Goal: Transaction & Acquisition: Download file/media

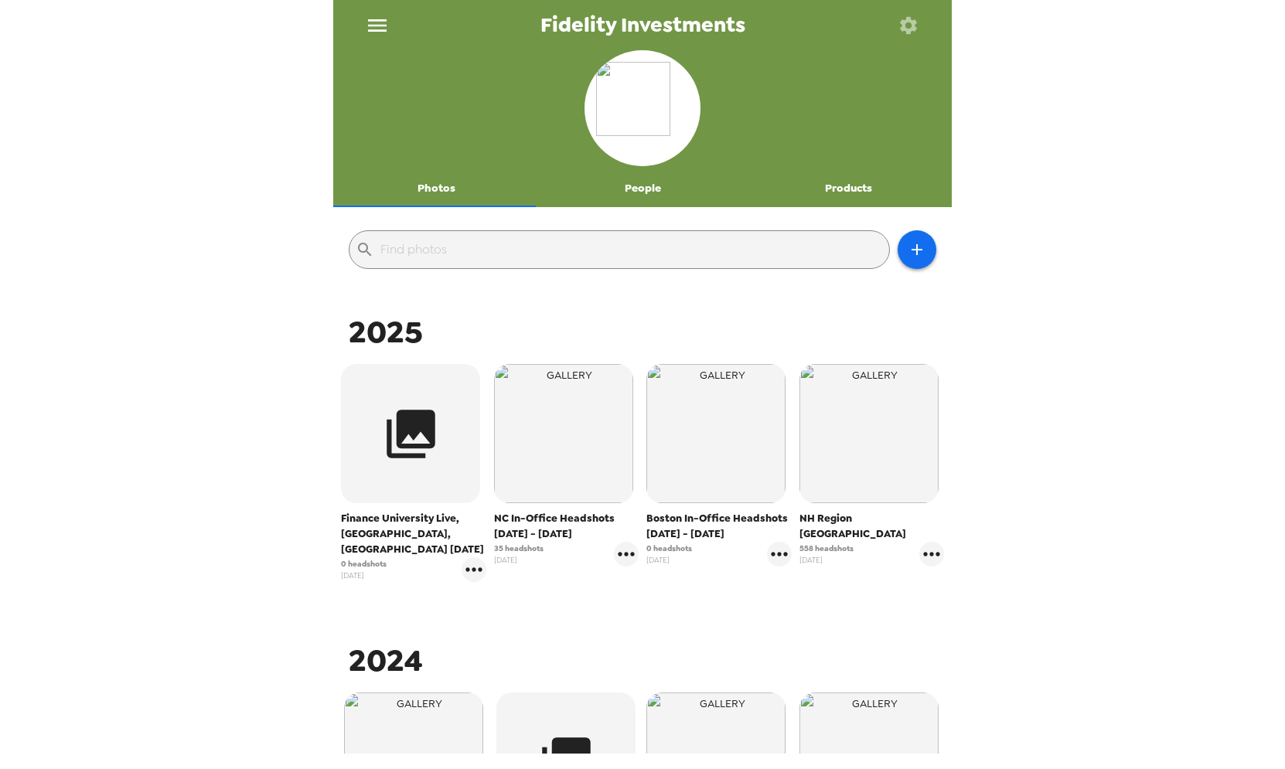
click at [529, 530] on span "NC In-Office Headshots [DATE] - [DATE]" at bounding box center [566, 526] width 145 height 31
click at [530, 517] on span "NC In-Office Headshots [DATE] - [DATE]" at bounding box center [566, 526] width 145 height 31
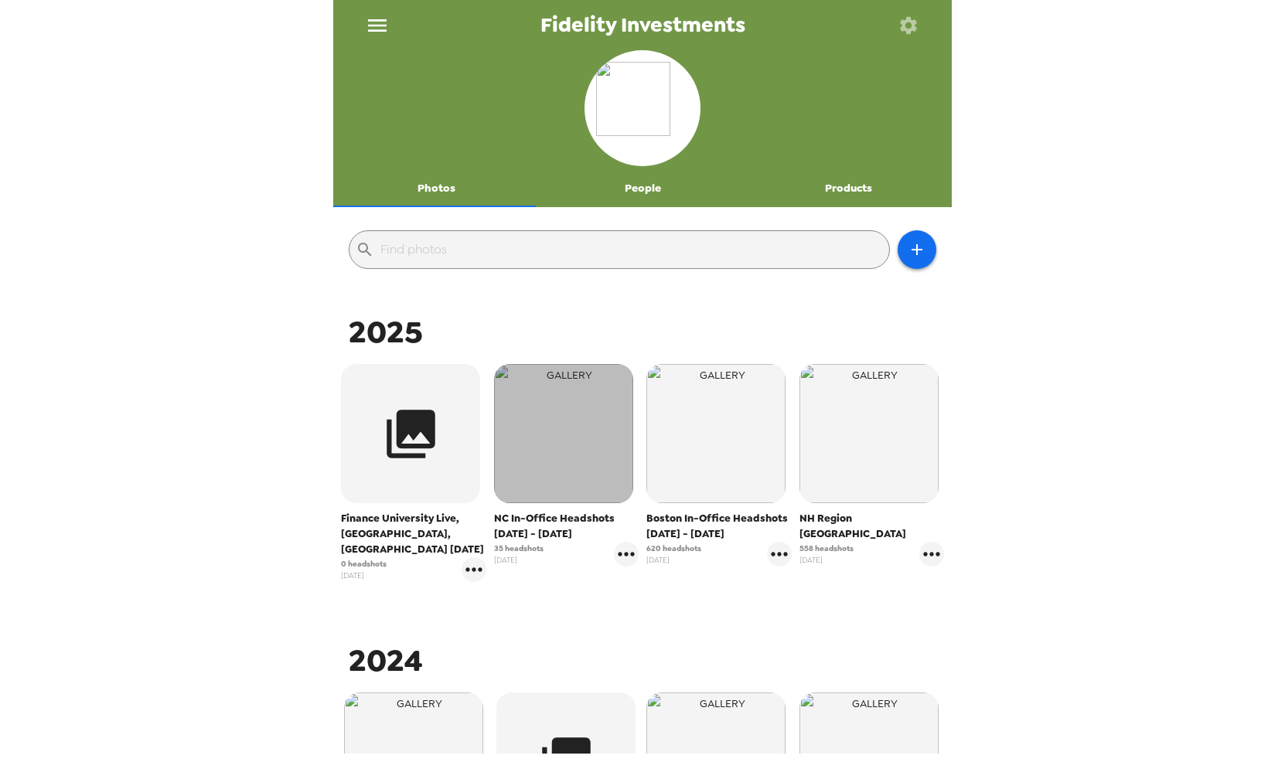
click at [538, 468] on img "button" at bounding box center [563, 433] width 139 height 139
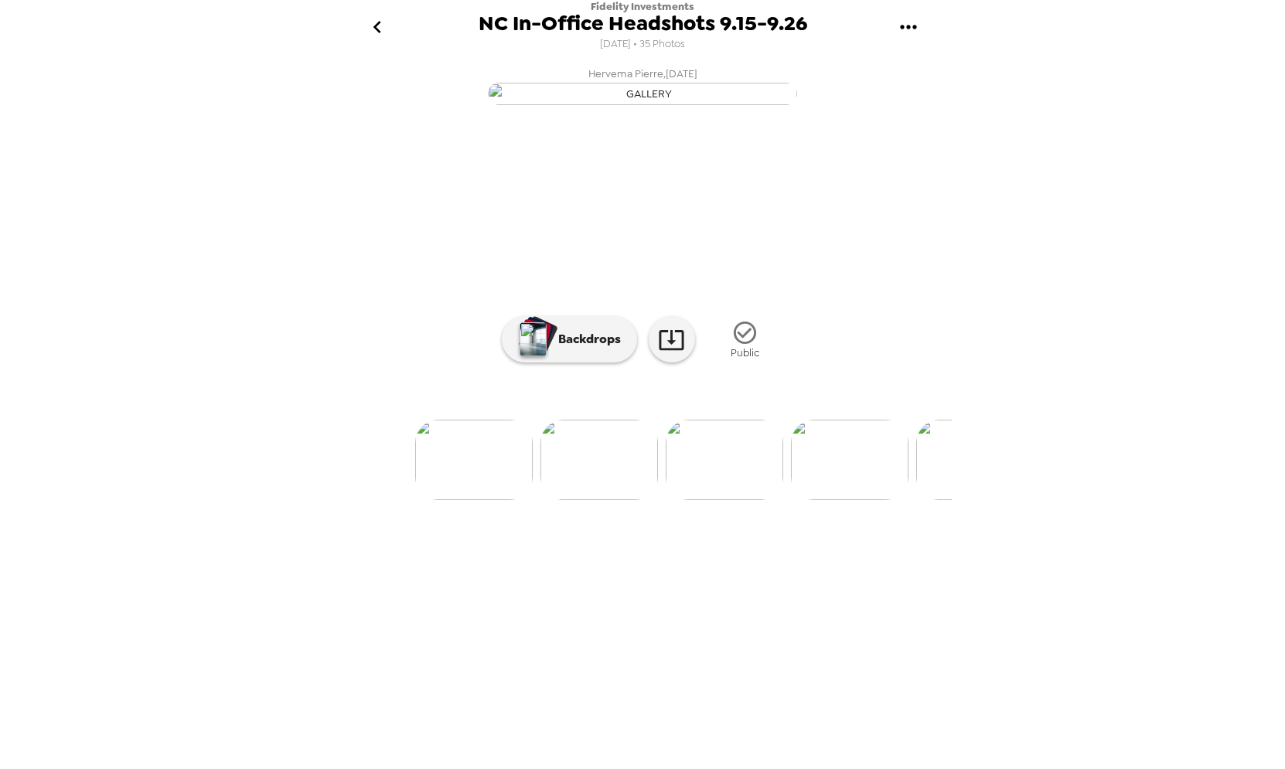
click at [700, 500] on img at bounding box center [725, 460] width 118 height 80
click at [720, 500] on img at bounding box center [707, 460] width 118 height 80
click at [744, 500] on img at bounding box center [769, 460] width 118 height 80
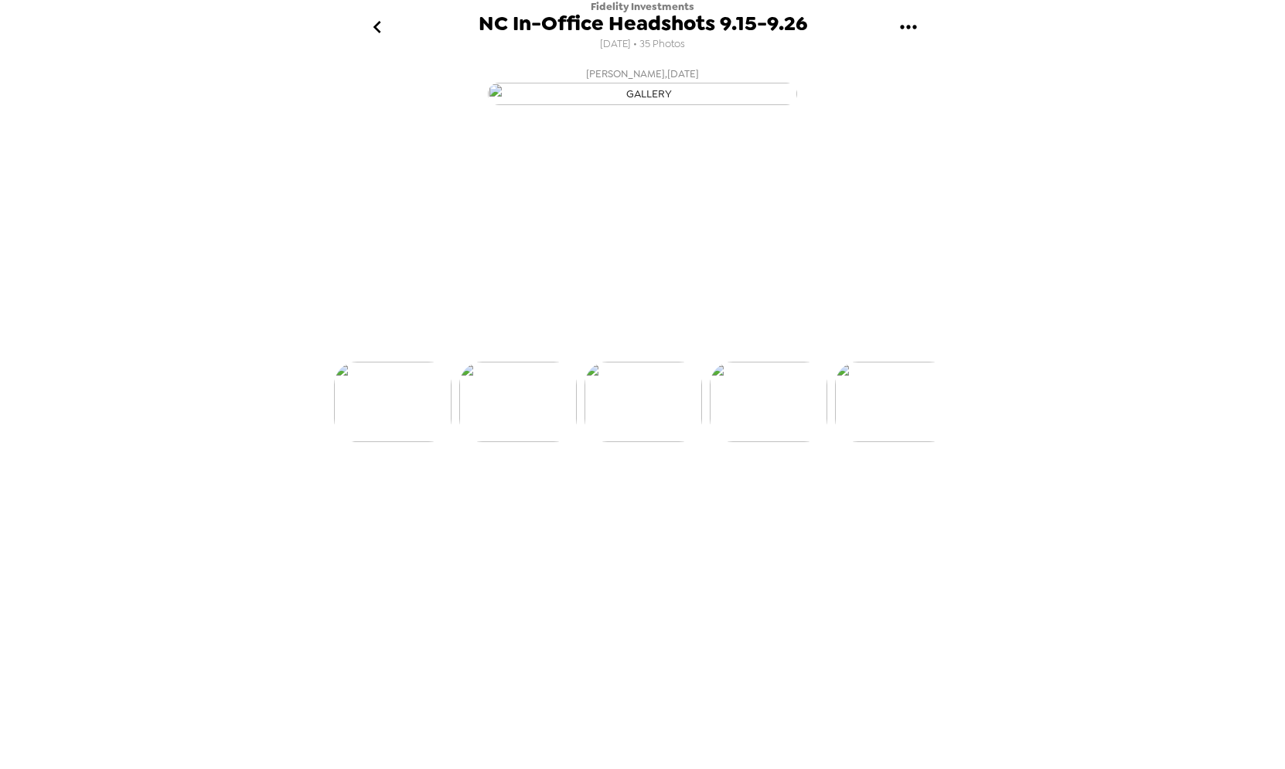
scroll to position [0, 500]
click at [697, 500] on img at bounding box center [643, 460] width 118 height 80
click at [769, 442] on div at bounding box center [642, 376] width 618 height 131
drag, startPoint x: 809, startPoint y: 639, endPoint x: 823, endPoint y: 632, distance: 16.3
click at [809, 500] on img at bounding box center [769, 460] width 118 height 80
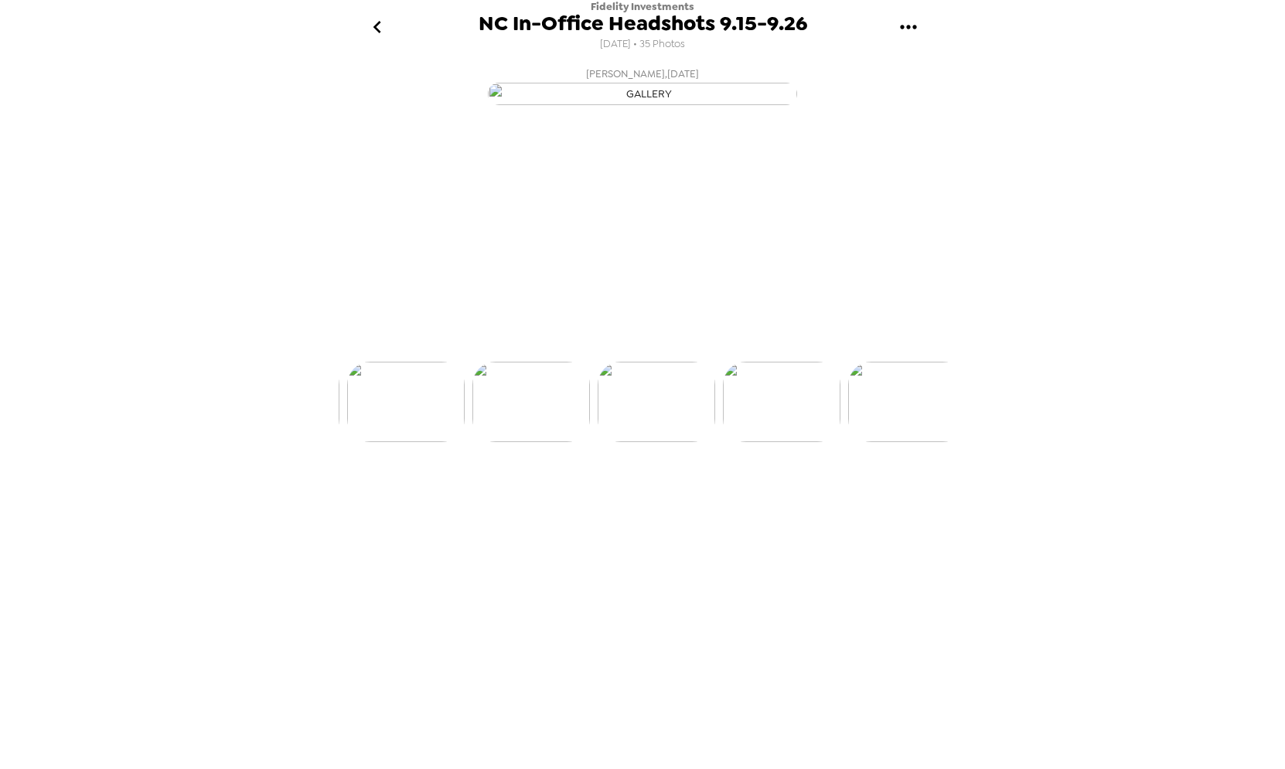
scroll to position [0, 625]
click at [787, 500] on img at bounding box center [769, 460] width 118 height 80
click at [790, 500] on img at bounding box center [769, 460] width 118 height 80
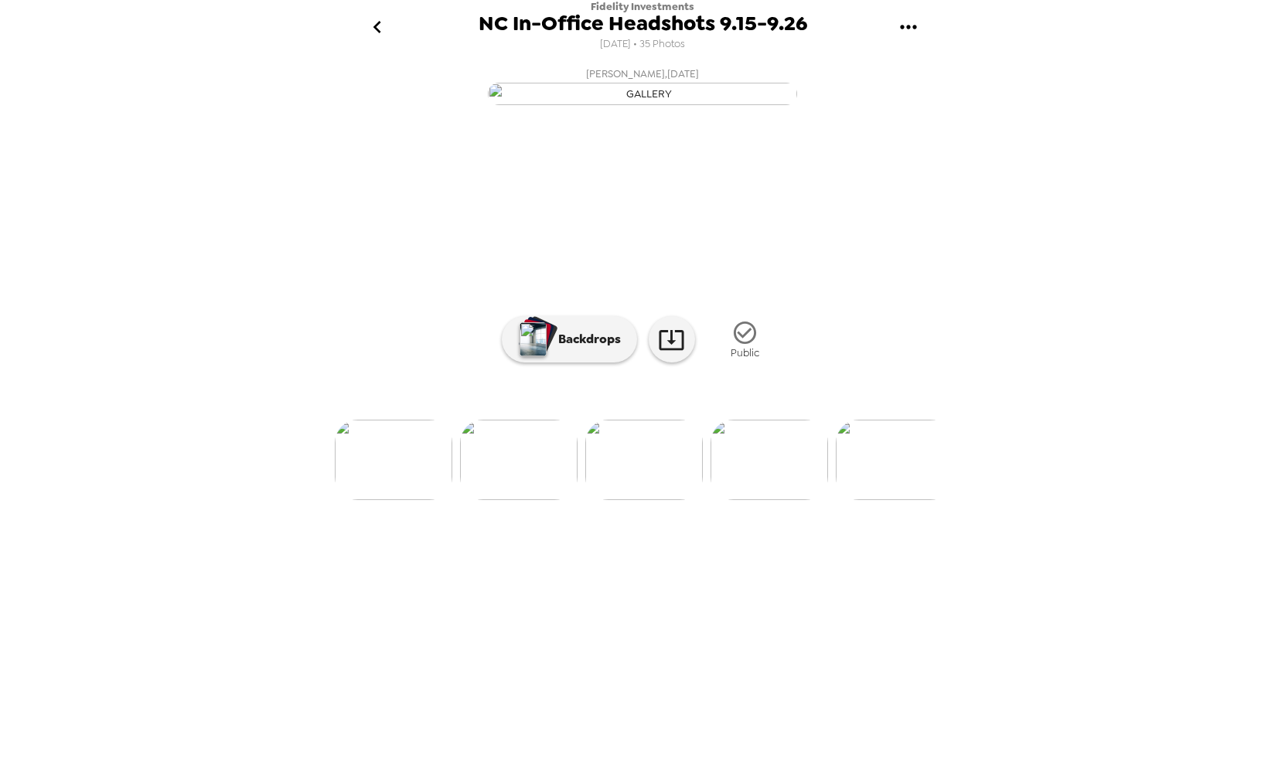
click at [768, 500] on img at bounding box center [769, 460] width 118 height 80
click at [775, 500] on img at bounding box center [769, 460] width 118 height 80
click at [771, 500] on img at bounding box center [769, 460] width 118 height 80
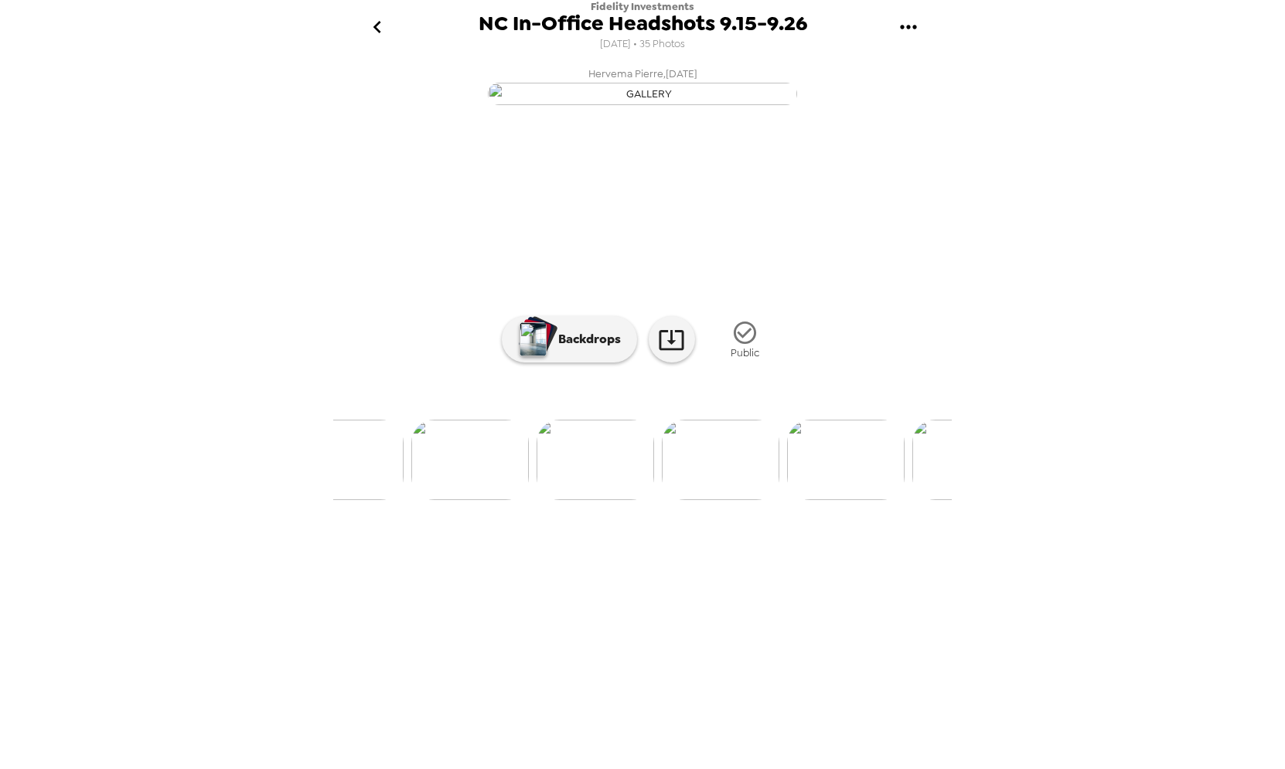
scroll to position [0, 0]
click at [388, 33] on icon "go back" at bounding box center [377, 27] width 25 height 25
